Goal: Information Seeking & Learning: Learn about a topic

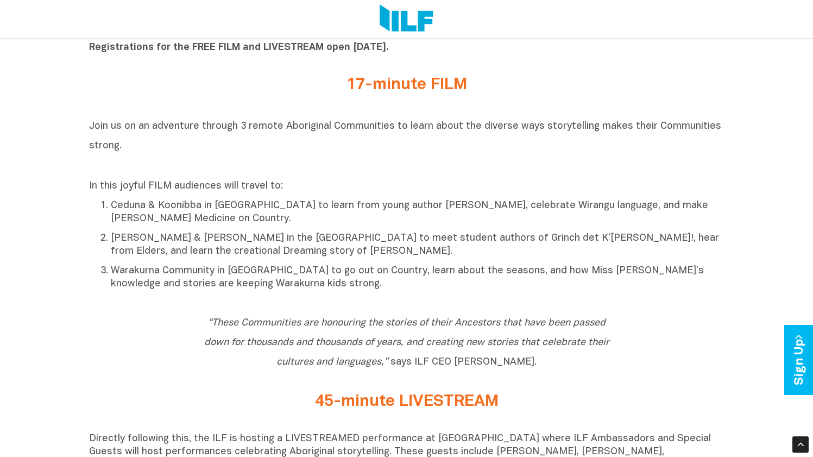
scroll to position [455, 0]
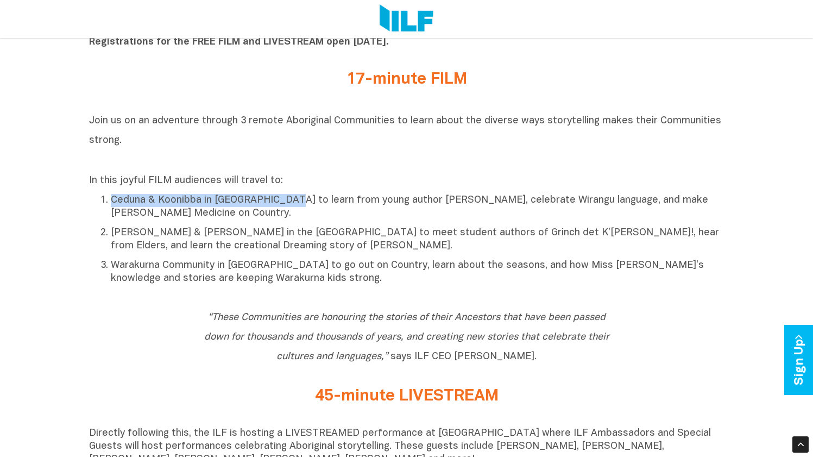
drag, startPoint x: 110, startPoint y: 199, endPoint x: 282, endPoint y: 200, distance: 172.2
click at [282, 200] on ol "Ceduna & Koonibba in South Australia to learn from young author Mia Speed, cele…" at bounding box center [406, 239] width 635 height 92
copy p "Ceduna & Koonibba in South Australia"
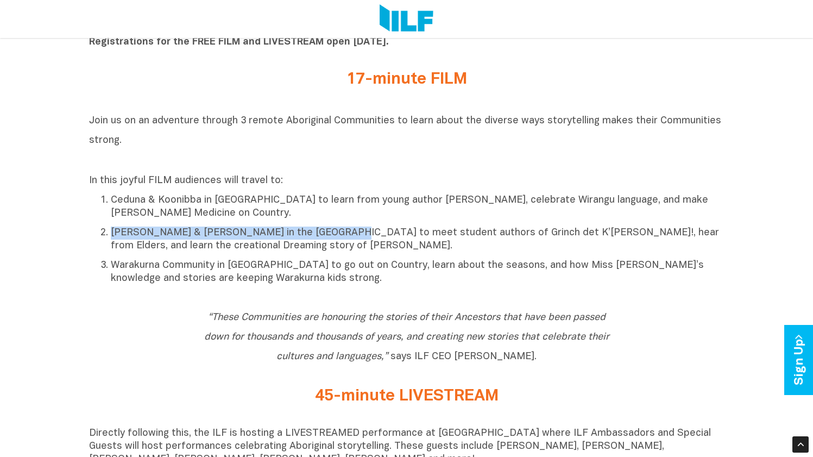
drag, startPoint x: 114, startPoint y: 235, endPoint x: 310, endPoint y: 235, distance: 196.6
click at [310, 235] on p "[PERSON_NAME] & [PERSON_NAME] in the [GEOGRAPHIC_DATA] to meet student authors …" at bounding box center [418, 239] width 614 height 26
copy p "Katherine & Binjari in the Northern Territory"
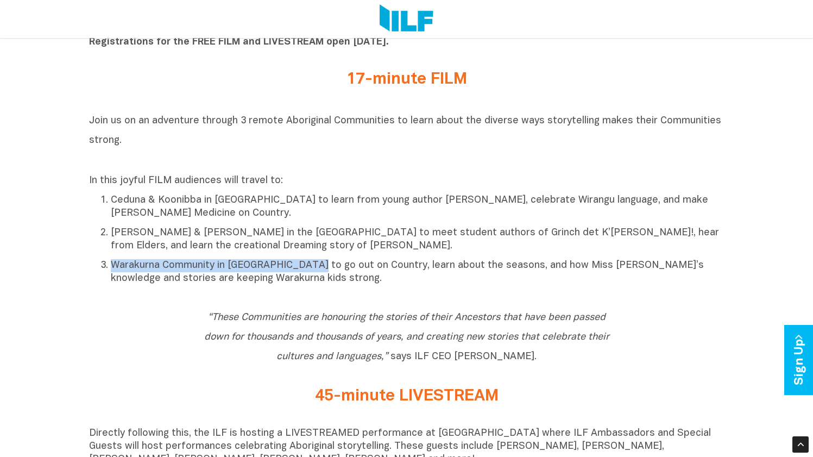
drag, startPoint x: 112, startPoint y: 268, endPoint x: 307, endPoint y: 272, distance: 195.0
click at [307, 272] on p "Warakurna Community in [GEOGRAPHIC_DATA] to go out on Country, learn about the …" at bounding box center [418, 272] width 614 height 26
copy p "Warakurna Community in Western Australia"
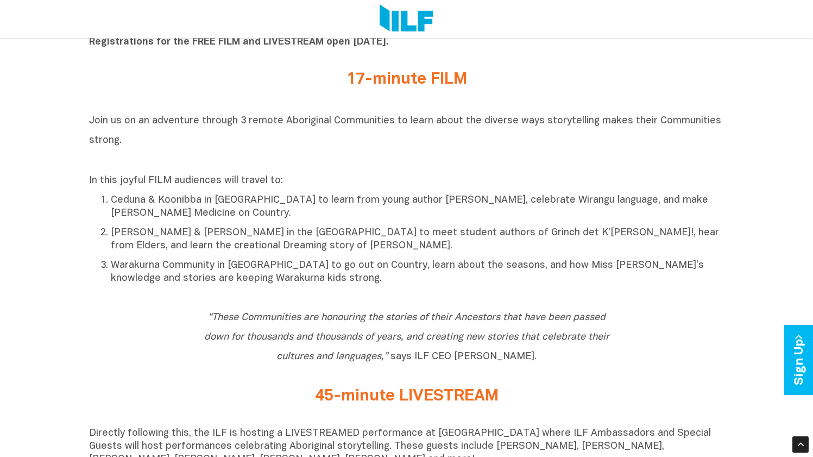
click at [403, 291] on div "Join us on an adventure through 3 remote Aboriginal Communities to learn about …" at bounding box center [406, 200] width 635 height 180
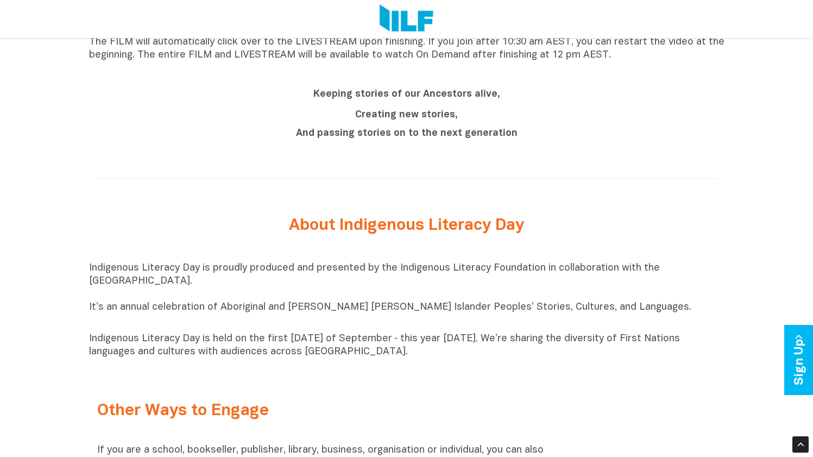
scroll to position [999, 0]
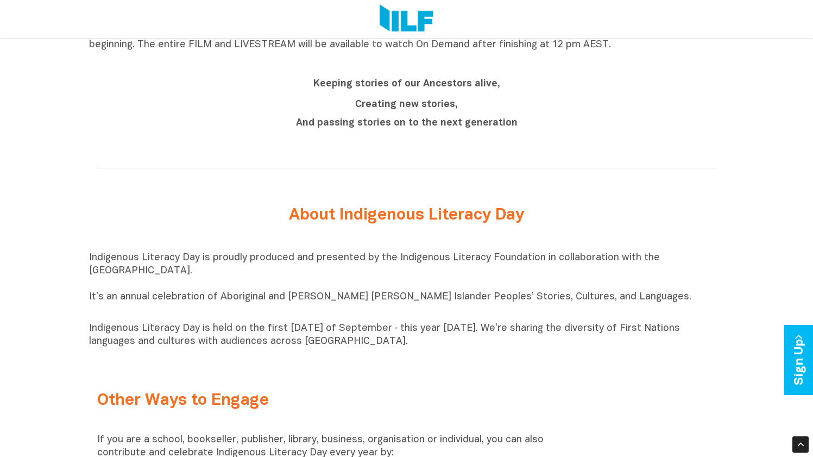
drag, startPoint x: 446, startPoint y: 262, endPoint x: 119, endPoint y: 277, distance: 327.8
click at [119, 277] on p "Indigenous Literacy Day is proudly produced and presented by the Indigenous Lit…" at bounding box center [406, 283] width 635 height 65
copy p "Literacy Foundation in collaboration with the Sydney Opera House."
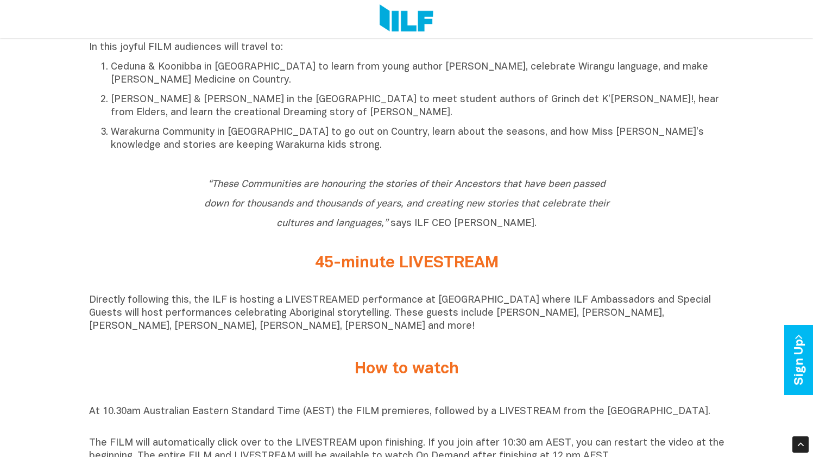
scroll to position [616, 0]
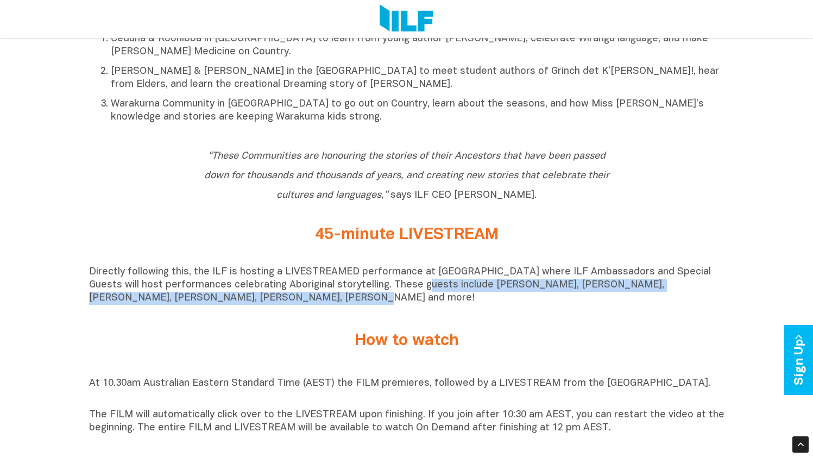
drag, startPoint x: 383, startPoint y: 289, endPoint x: 223, endPoint y: 296, distance: 160.9
click at [223, 296] on p "Directly following this, the ILF is hosting a LIVESTREAMED performance at [GEOG…" at bounding box center [406, 285] width 635 height 39
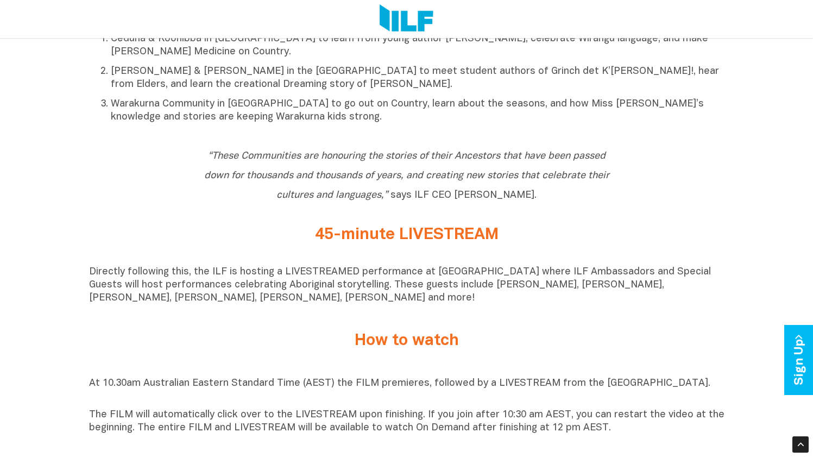
click at [478, 305] on p "Directly following this, the ILF is hosting a LIVESTREAMED performance at [GEOG…" at bounding box center [406, 285] width 635 height 39
drag, startPoint x: 454, startPoint y: 290, endPoint x: 606, endPoint y: 293, distance: 152.6
click at [606, 293] on p "Directly following this, the ILF is hosting a LIVESTREAMED performance at [GEOG…" at bounding box center [406, 285] width 635 height 39
copy p "Jessica Mauboy, Lucas Proudfoot"
click at [564, 288] on p "Directly following this, the ILF is hosting a LIVESTREAMED performance at [GEOG…" at bounding box center [406, 285] width 635 height 39
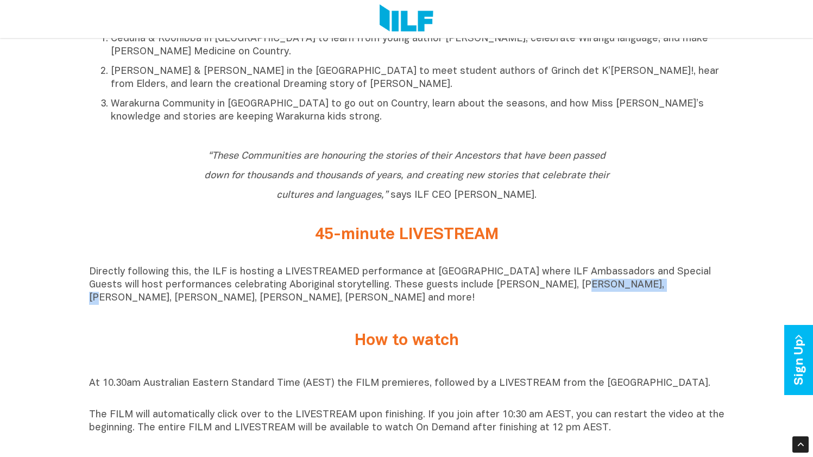
drag, startPoint x: 530, startPoint y: 290, endPoint x: 604, endPoint y: 292, distance: 75.0
click at [604, 292] on p "Directly following this, the ILF is hosting a LIVESTREAMED performance at [GEOG…" at bounding box center [406, 285] width 635 height 39
copy p "Lucas Proudfoot"
click at [633, 297] on p "Directly following this, the ILF is hosting a LIVESTREAMED performance at [GEOG…" at bounding box center [406, 285] width 635 height 39
drag, startPoint x: 671, startPoint y: 291, endPoint x: 116, endPoint y: 306, distance: 555.3
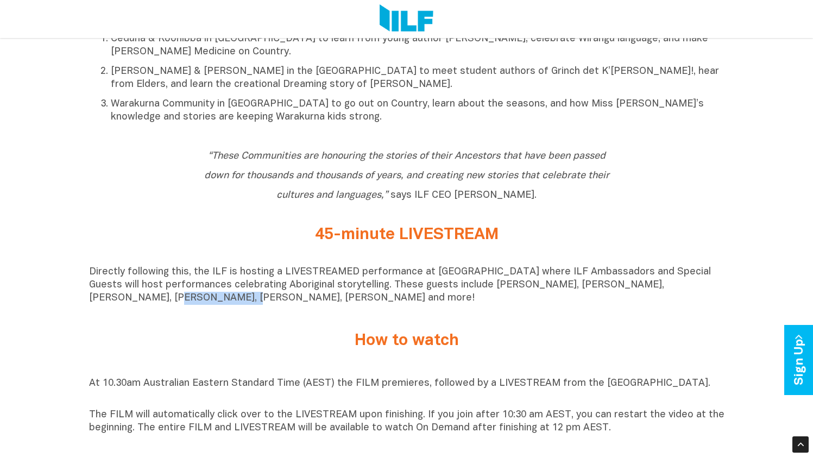
click at [116, 305] on p "Directly following this, the ILF is hosting a LIVESTREAMED performance at [GEOG…" at bounding box center [406, 285] width 635 height 39
copy p "Justine Clarke"
